Goal: Ask a question: Seek information or help from site administrators or community

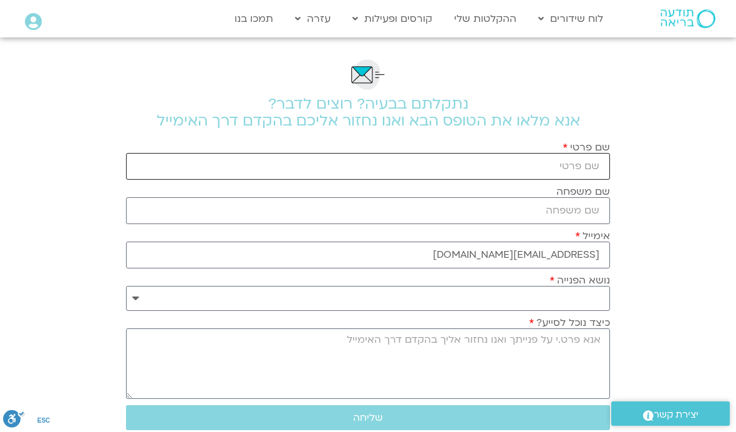
click at [592, 163] on input "שם פרטי" at bounding box center [368, 166] width 484 height 27
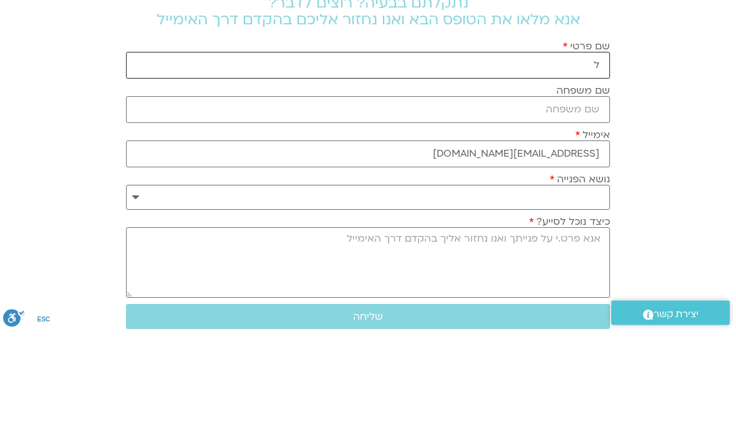
type input "לילך"
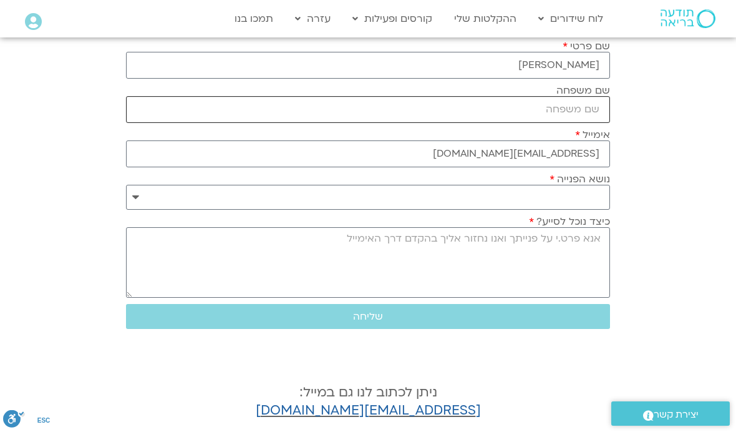
click at [591, 108] on input "שם משפחה" at bounding box center [368, 109] width 484 height 27
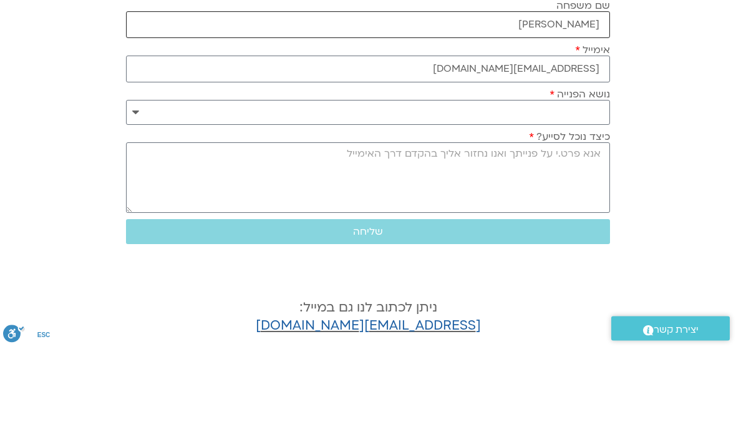
type input "אשולין"
click at [139, 185] on select "**********" at bounding box center [368, 197] width 484 height 25
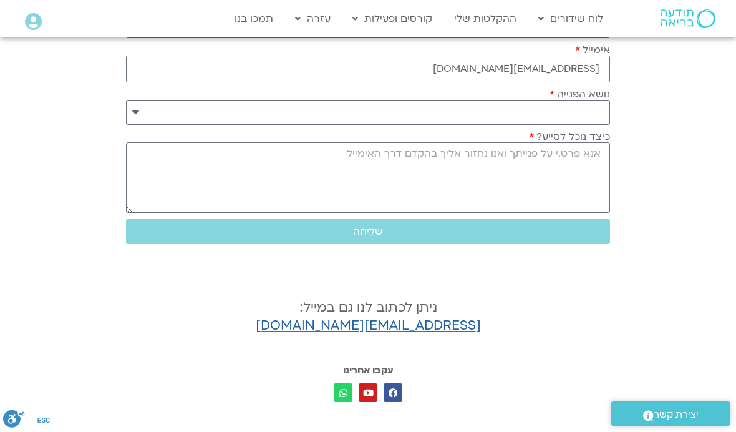
select select "**********"
click at [583, 177] on textarea "כיצד נוכל לסייע?" at bounding box center [368, 177] width 484 height 70
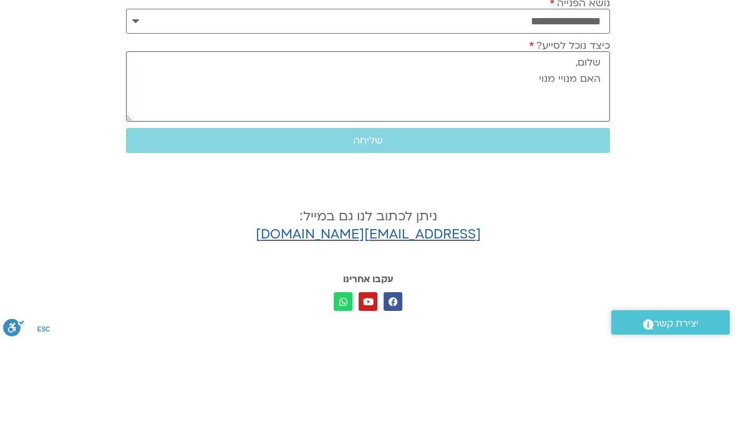
click at [558, 142] on textarea "שלום, האם מנויי מנוי" at bounding box center [368, 177] width 484 height 70
click at [508, 142] on textarea "שלום, האם בעלי מנוי" at bounding box center [368, 177] width 484 height 70
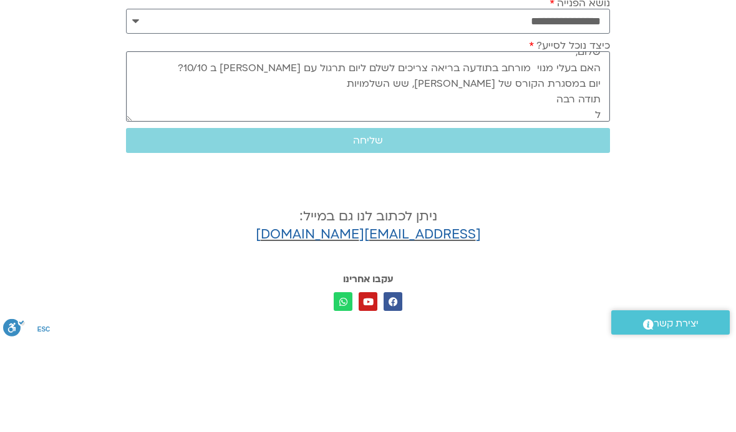
scroll to position [11, 0]
type textarea "שלום, האם בעלי מנוי מורחב בתודעה בריאה צריכים לשלם ליום תרגול עם רון אלון ב 10/…"
click at [353, 226] on span "שליחה" at bounding box center [368, 231] width 30 height 11
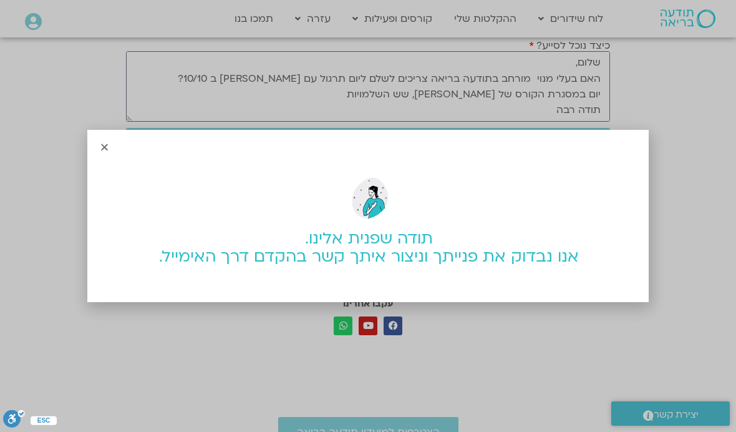
scroll to position [328, 0]
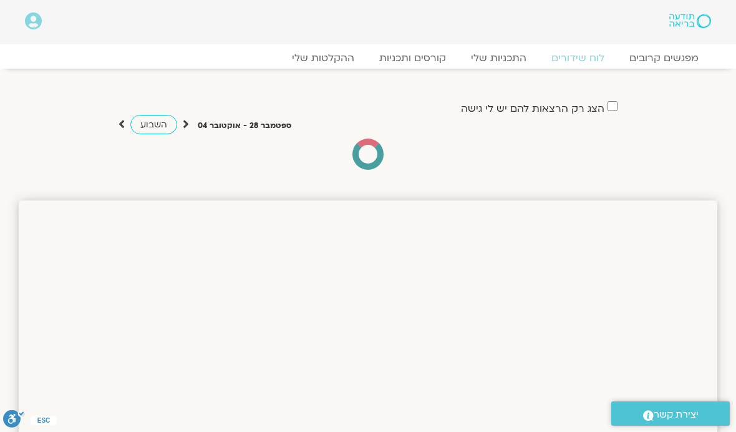
click at [111, 120] on div "הצג רק הרצאות להם יש [PERSON_NAME] גישה [DATE] - [DATE] השבוע להציג אירועים שפת…" at bounding box center [368, 135] width 518 height 70
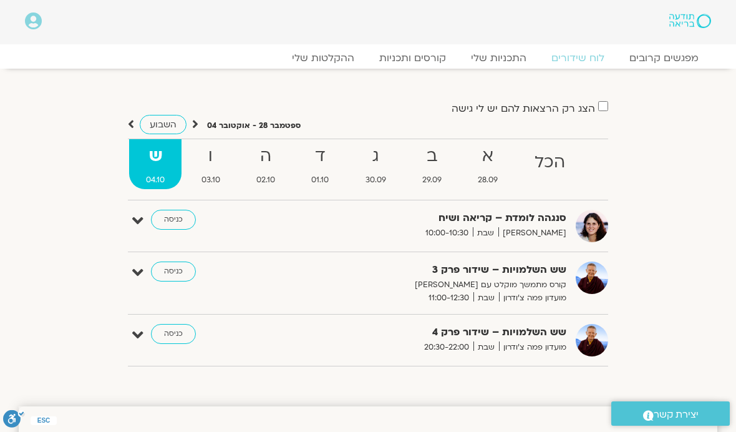
click at [123, 122] on div "הצג רק הרצאות להם יש [PERSON_NAME] גישה [DATE] - [DATE] השבוע להציג אירועים שפת…" at bounding box center [367, 238] width 499 height 276
click at [140, 120] on link "השבוע" at bounding box center [163, 124] width 47 height 19
click at [124, 122] on div "הצג רק הרצאות להם יש [PERSON_NAME] גישה [DATE] - [DATE] השבוע להציג אירועים שפת…" at bounding box center [367, 238] width 499 height 276
click at [132, 127] on icon at bounding box center [131, 124] width 6 height 12
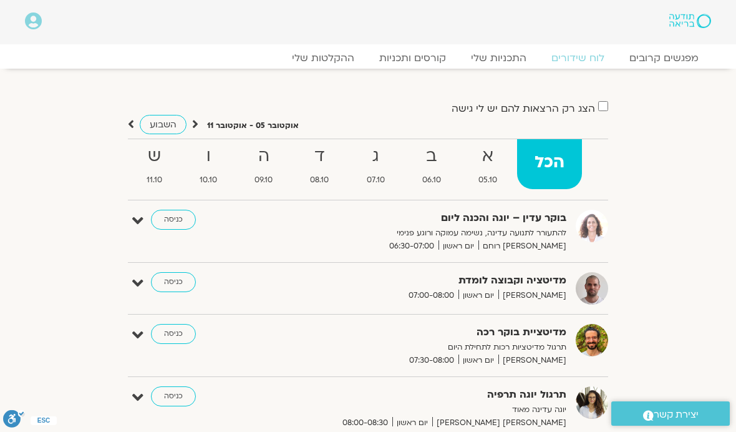
click at [435, 167] on strong "ב" at bounding box center [432, 156] width 54 height 28
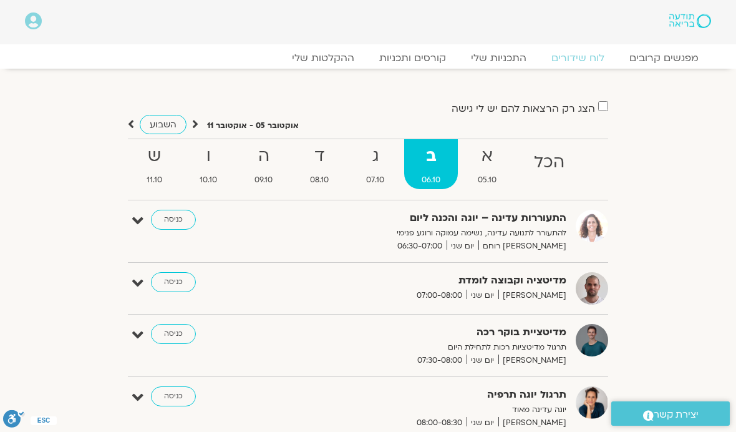
click at [314, 163] on strong "ד" at bounding box center [319, 156] width 54 height 28
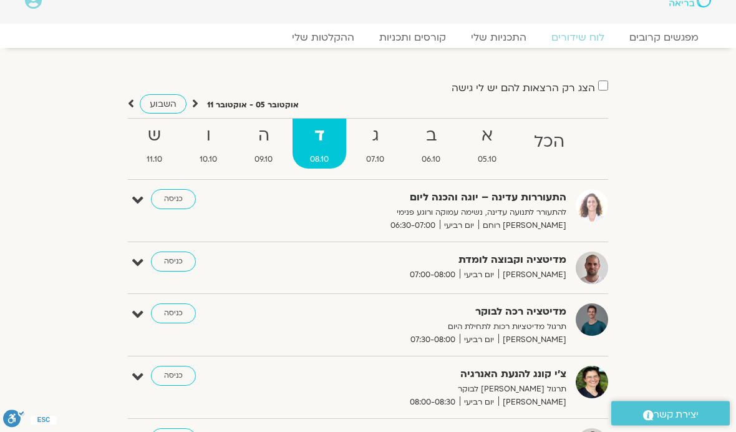
scroll to position [21, 0]
